Goal: Transaction & Acquisition: Book appointment/travel/reservation

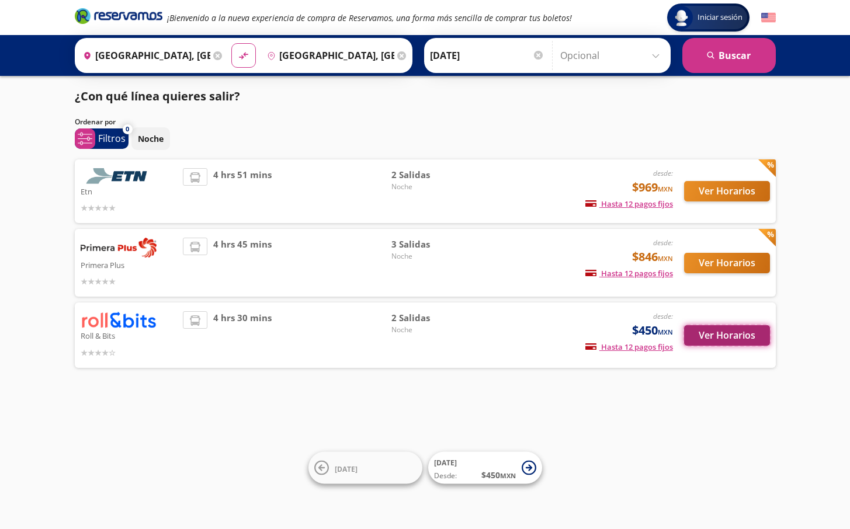
click at [696, 339] on button "Ver Horarios" at bounding box center [727, 335] width 86 height 20
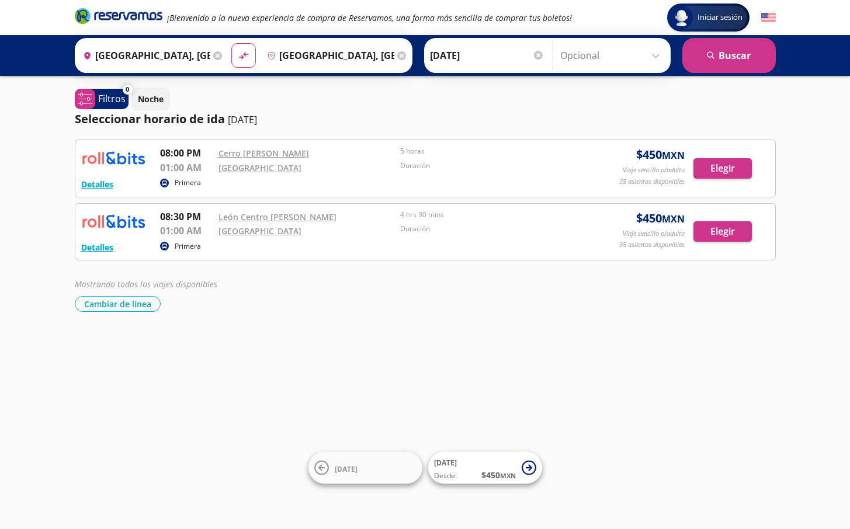
click at [466, 62] on input "[DATE]" at bounding box center [487, 55] width 115 height 29
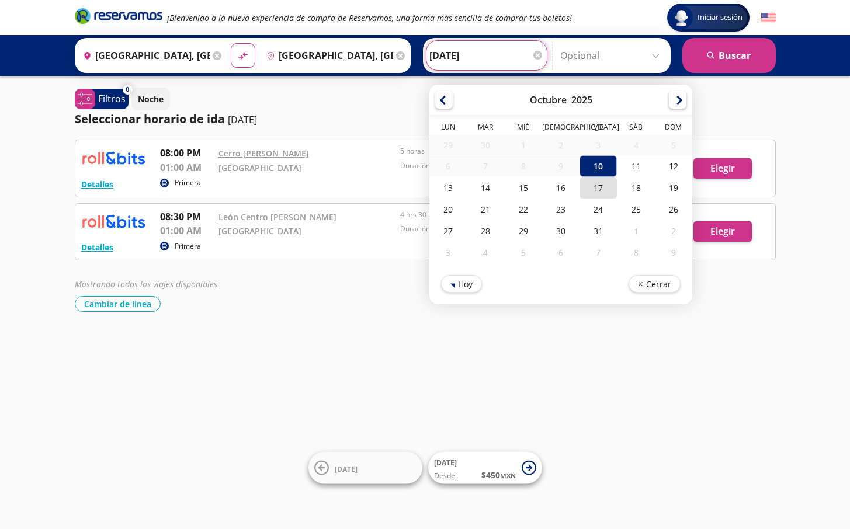
click at [597, 192] on div "17" at bounding box center [598, 188] width 37 height 22
type input "[DATE]"
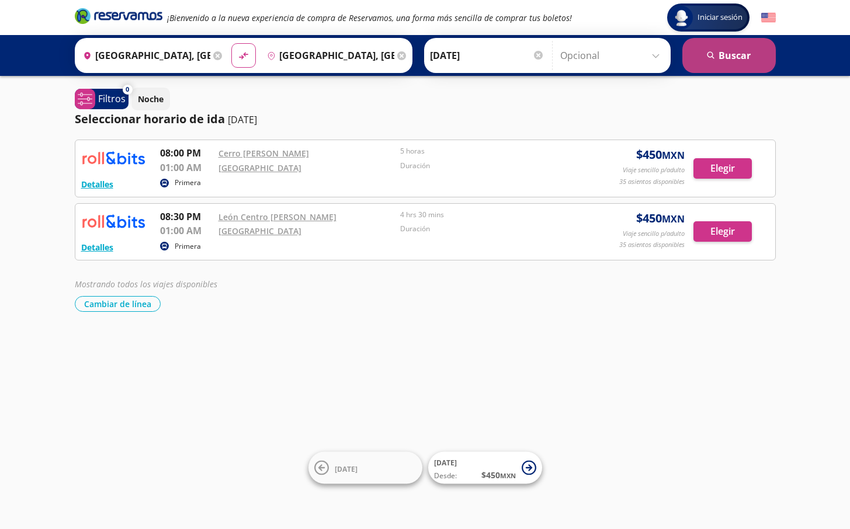
click at [717, 64] on button "search [GEOGRAPHIC_DATA]" at bounding box center [728, 55] width 93 height 35
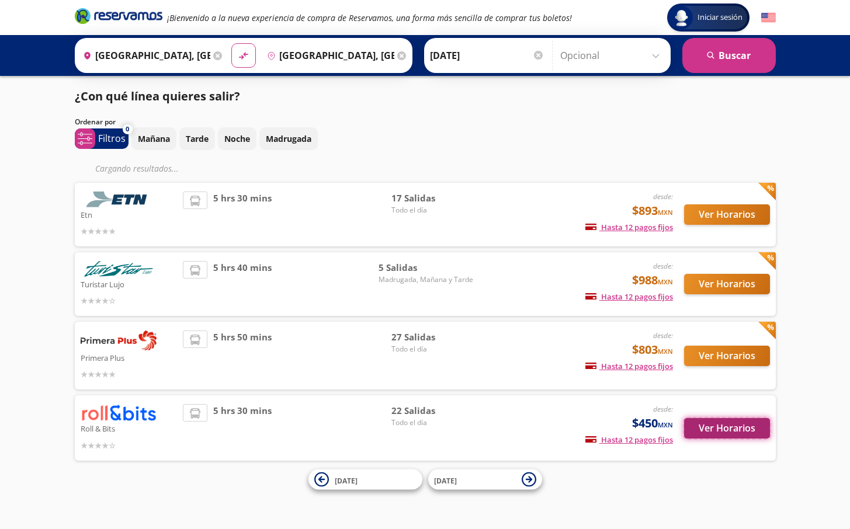
click at [734, 425] on button "Ver Horarios" at bounding box center [727, 428] width 86 height 20
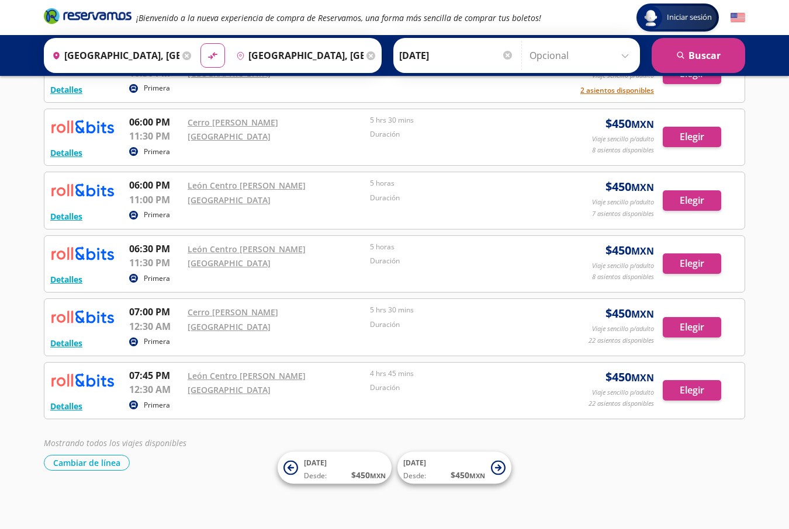
scroll to position [1122, 0]
click at [677, 388] on button "Elegir" at bounding box center [692, 390] width 58 height 20
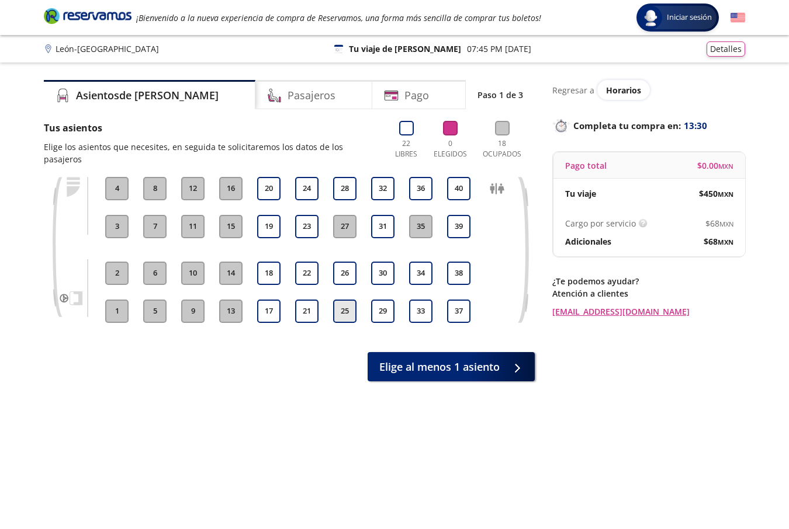
click at [349, 300] on button "25" at bounding box center [344, 311] width 23 height 23
